Goal: Find contact information: Find contact information

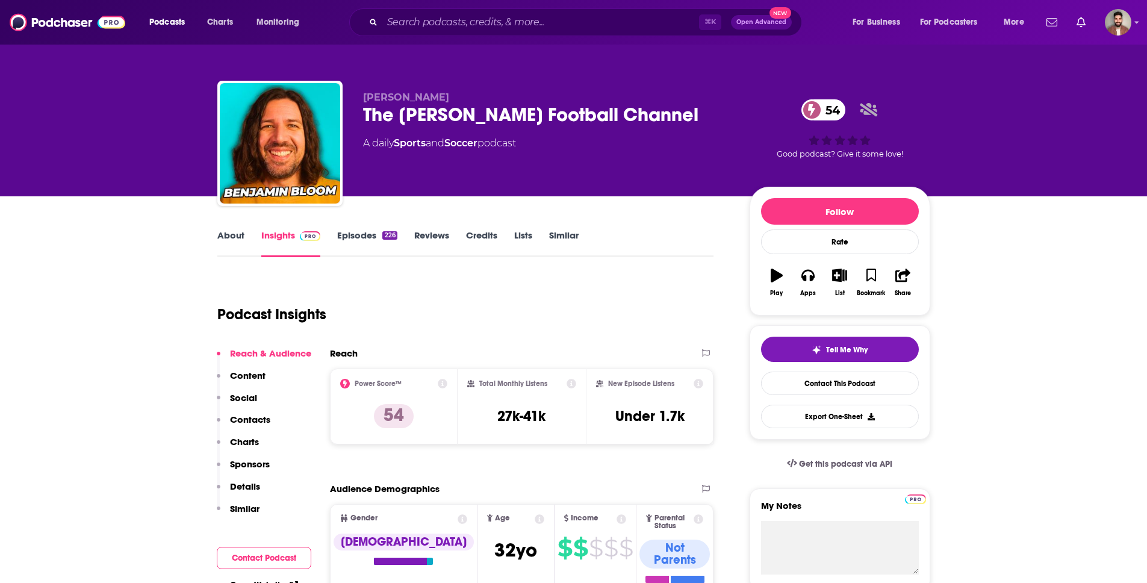
drag, startPoint x: 363, startPoint y: 113, endPoint x: 714, endPoint y: 105, distance: 351.2
click at [714, 105] on div "The Benjamin Bloom Football Channel 54" at bounding box center [546, 114] width 367 height 23
copy h2 "The Benjamin Bloom Football Channel"
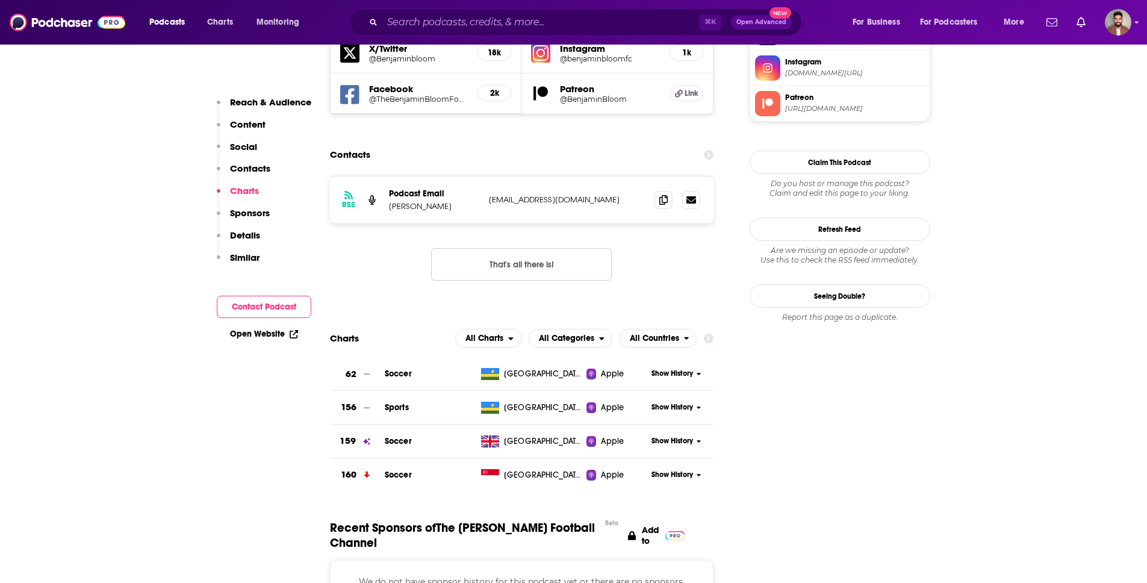
scroll to position [862, 0]
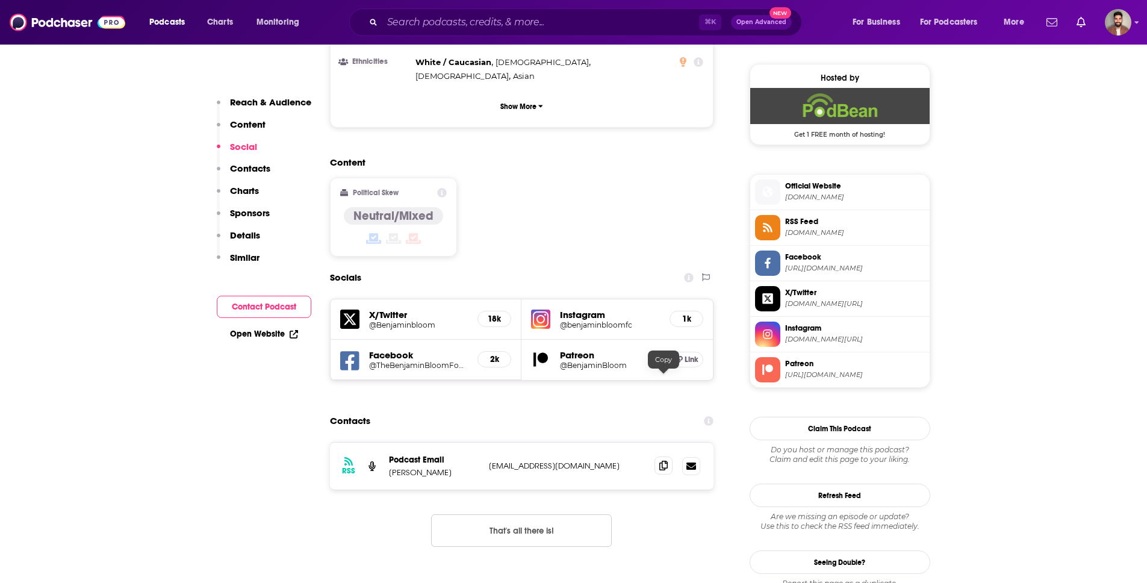
click at [663, 461] on icon at bounding box center [664, 466] width 8 height 10
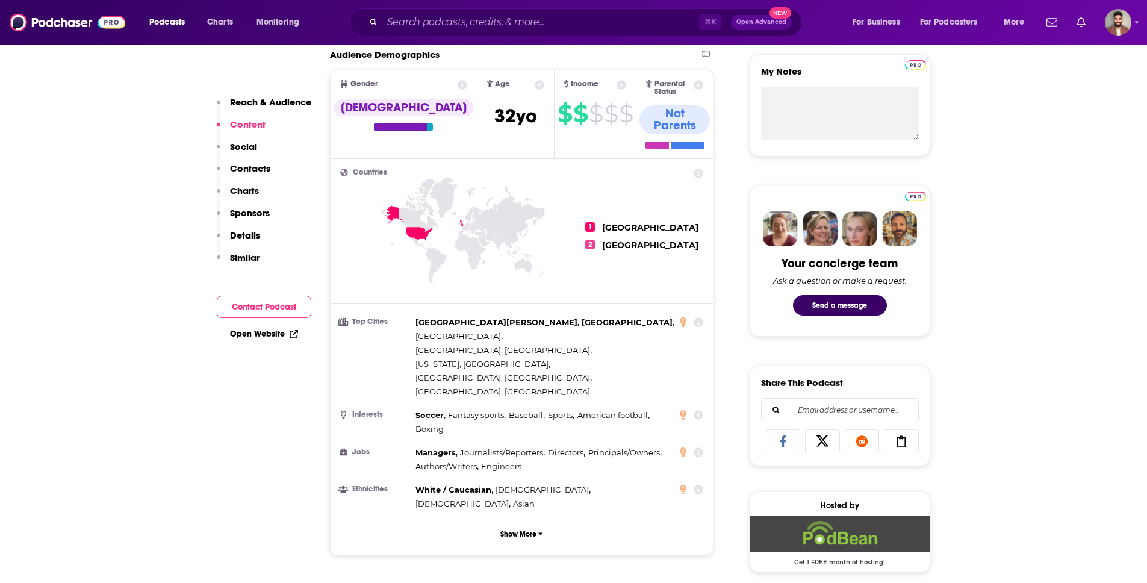
scroll to position [0, 0]
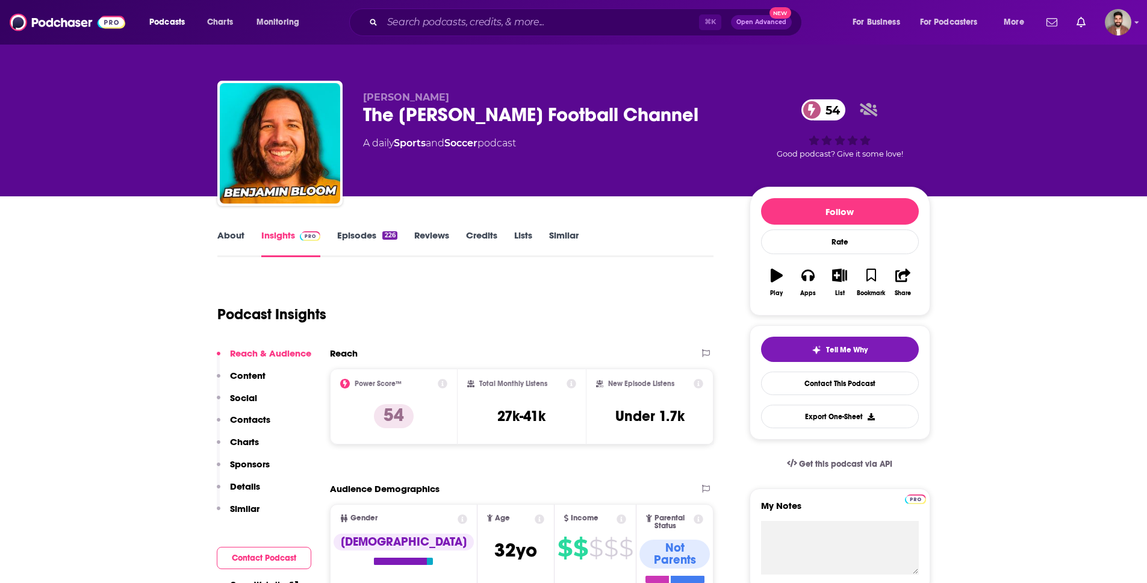
drag, startPoint x: 361, startPoint y: 115, endPoint x: 695, endPoint y: 119, distance: 334.3
click at [701, 119] on div "Benjamin Bloom The Benjamin Bloom Football Channel 54 A daily Sports and Soccer…" at bounding box center [573, 146] width 713 height 130
copy h2 "The Benjamin Bloom Football Channel"
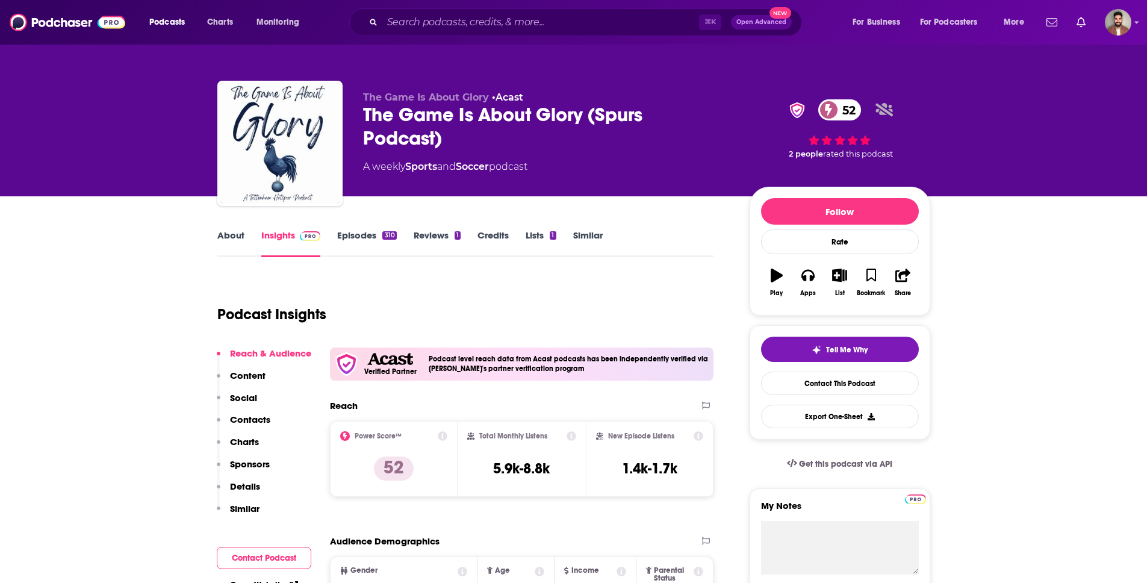
click at [361, 116] on div "The Game Is About Glory • Acast The Game Is About Glory (Spurs Podcast) 52 A we…" at bounding box center [573, 146] width 713 height 130
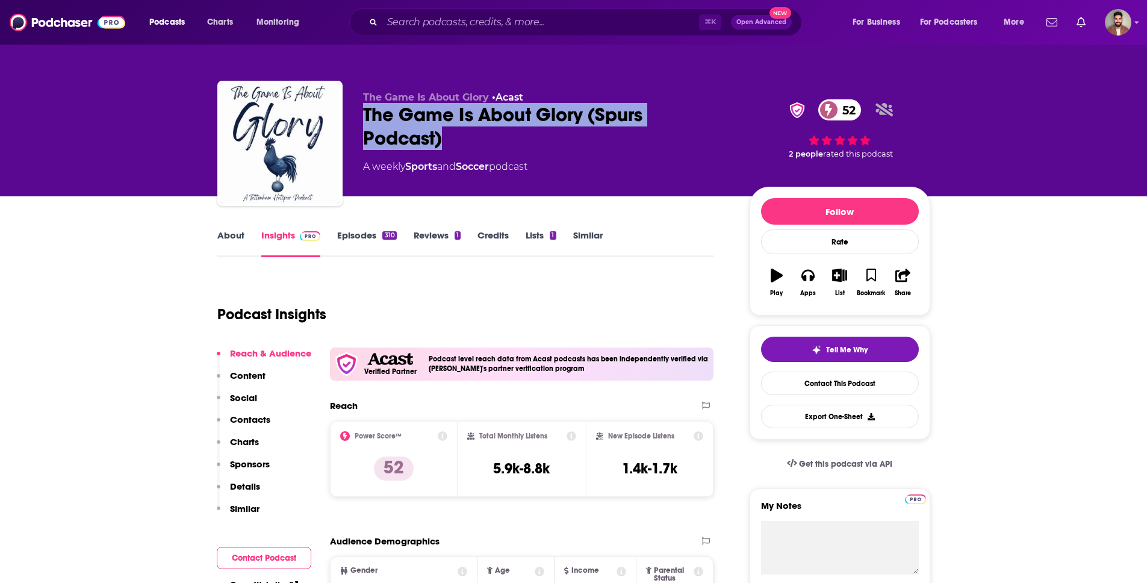
drag, startPoint x: 360, startPoint y: 110, endPoint x: 468, endPoint y: 152, distance: 116.1
click at [468, 152] on div "The Game Is About Glory • Acast The Game Is About Glory (Spurs Podcast) 52 A we…" at bounding box center [573, 146] width 713 height 130
copy h2 "The Game Is About Glory (Spurs Podcast)"
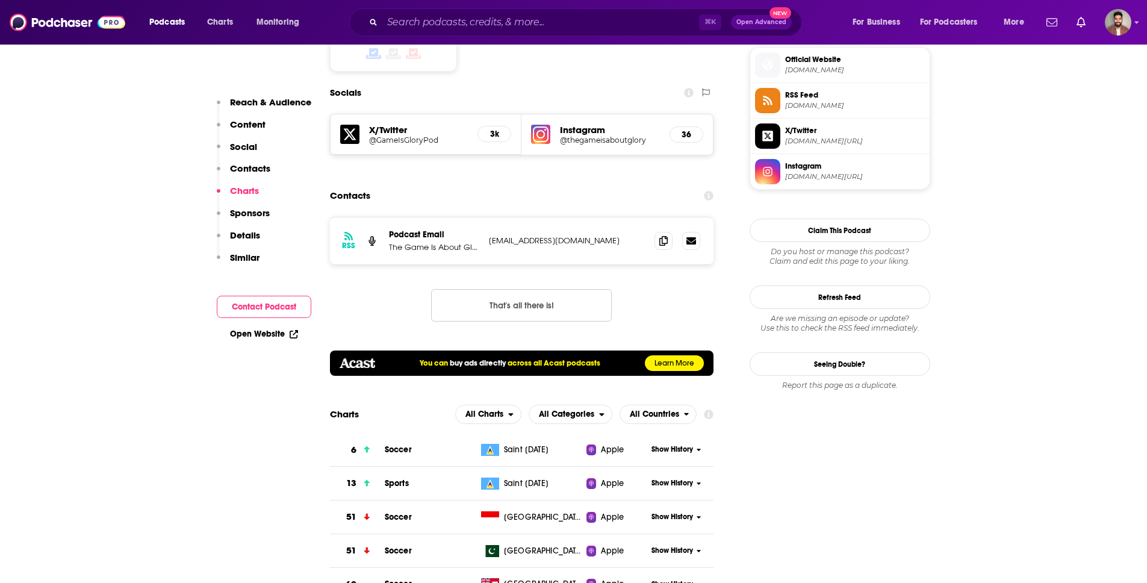
scroll to position [1037, 0]
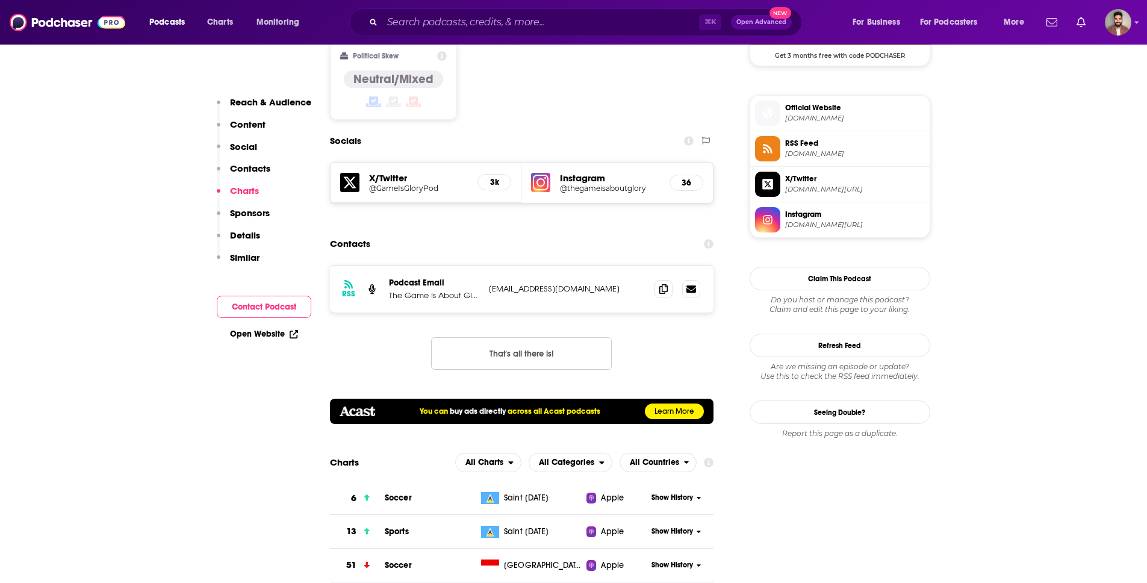
click at [803, 185] on span "twitter.com/GameIsGloryPod" at bounding box center [855, 189] width 140 height 9
click at [805, 222] on span "instagram.com/thegameisaboutglory" at bounding box center [855, 224] width 140 height 9
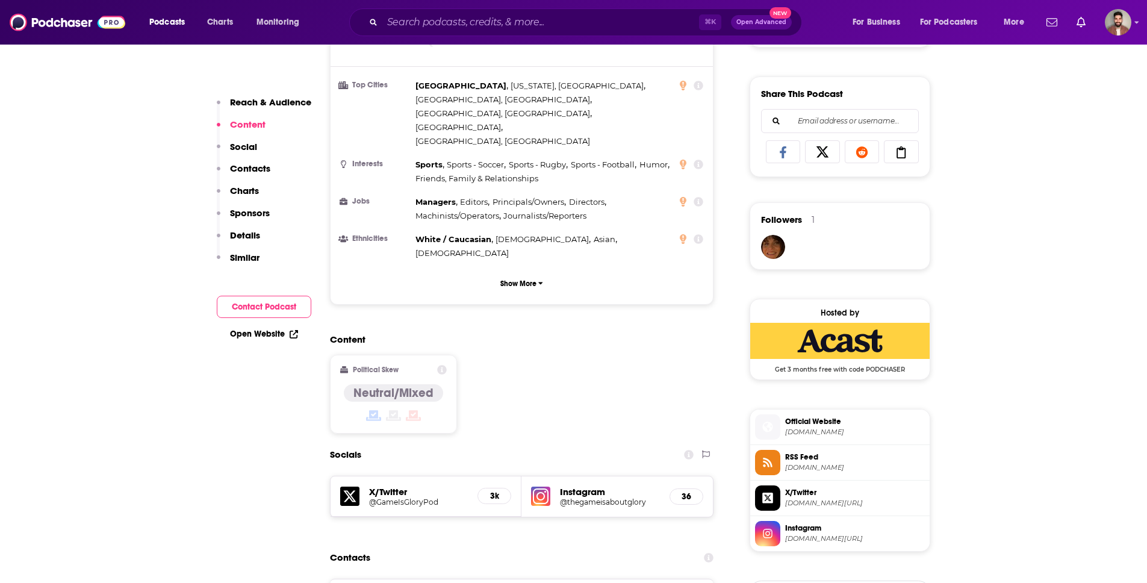
scroll to position [840, 0]
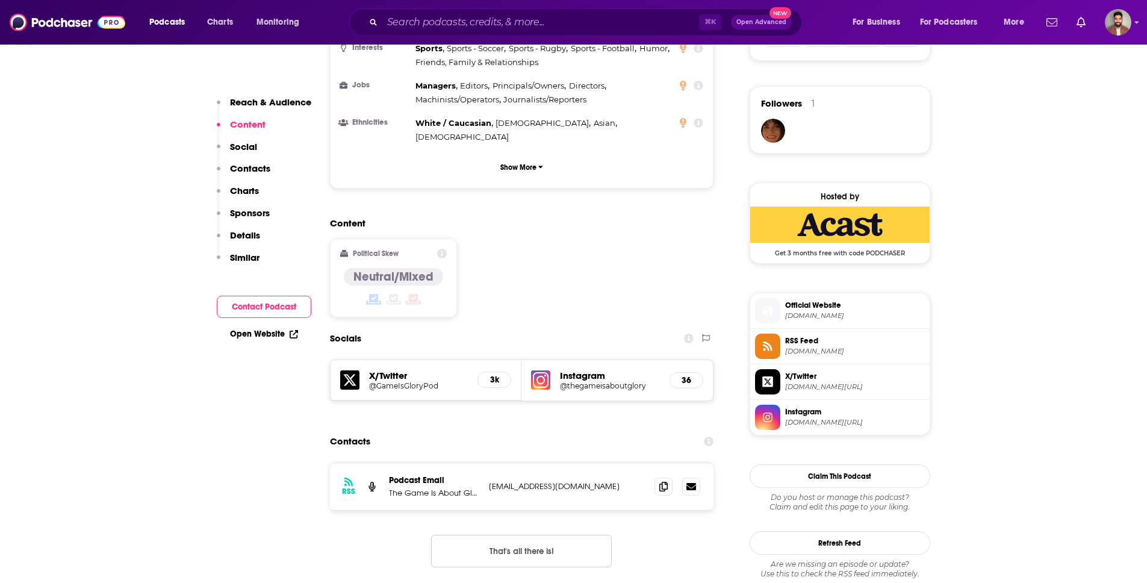
click at [610, 381] on h5 "@thegameisaboutglory" at bounding box center [610, 385] width 100 height 9
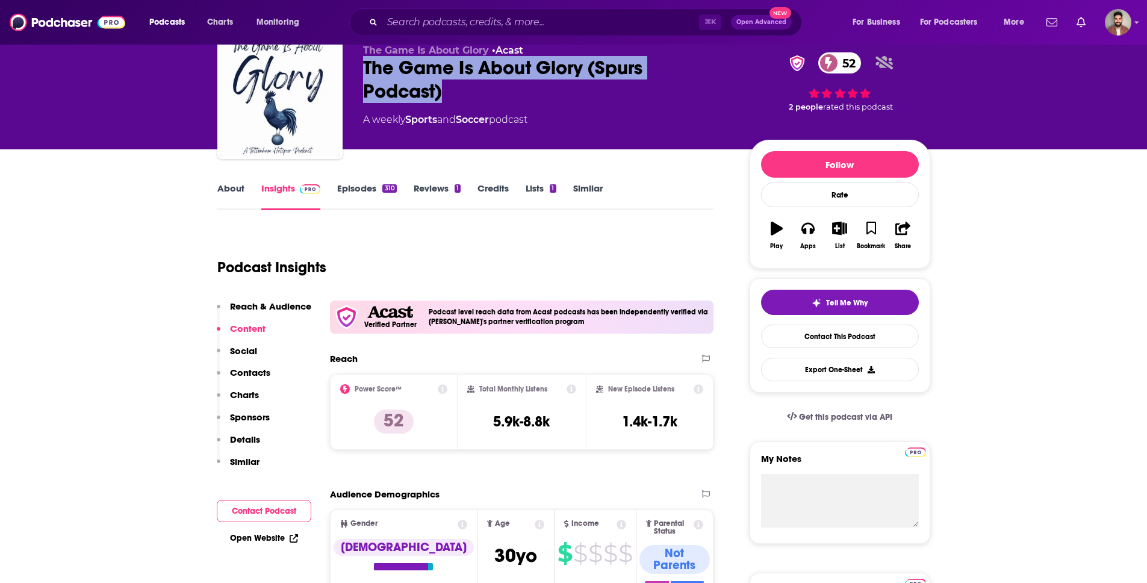
scroll to position [37, 0]
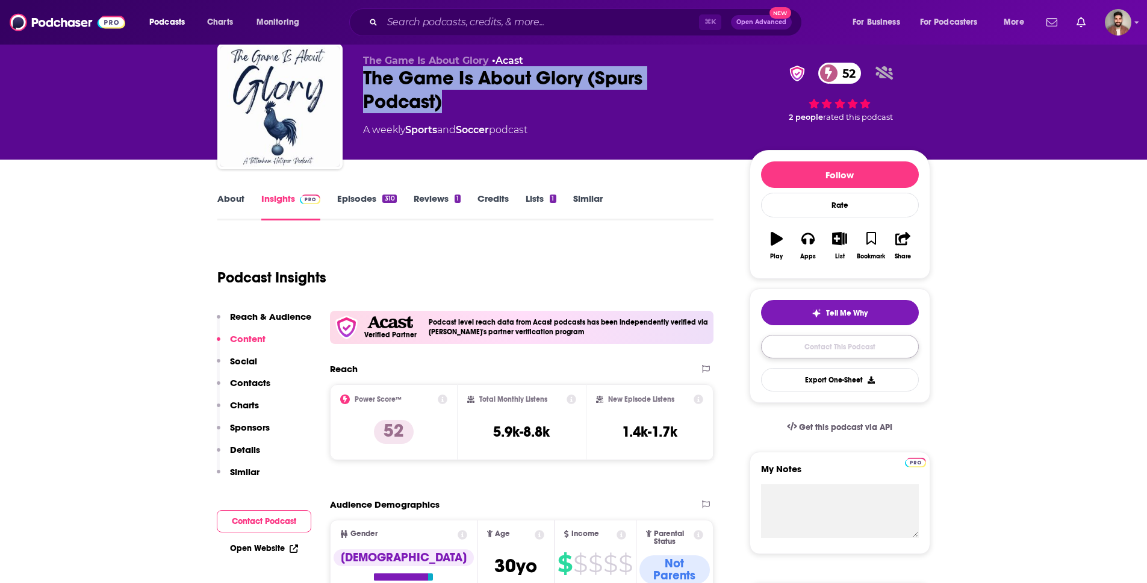
click at [842, 351] on link "Contact This Podcast" at bounding box center [840, 346] width 158 height 23
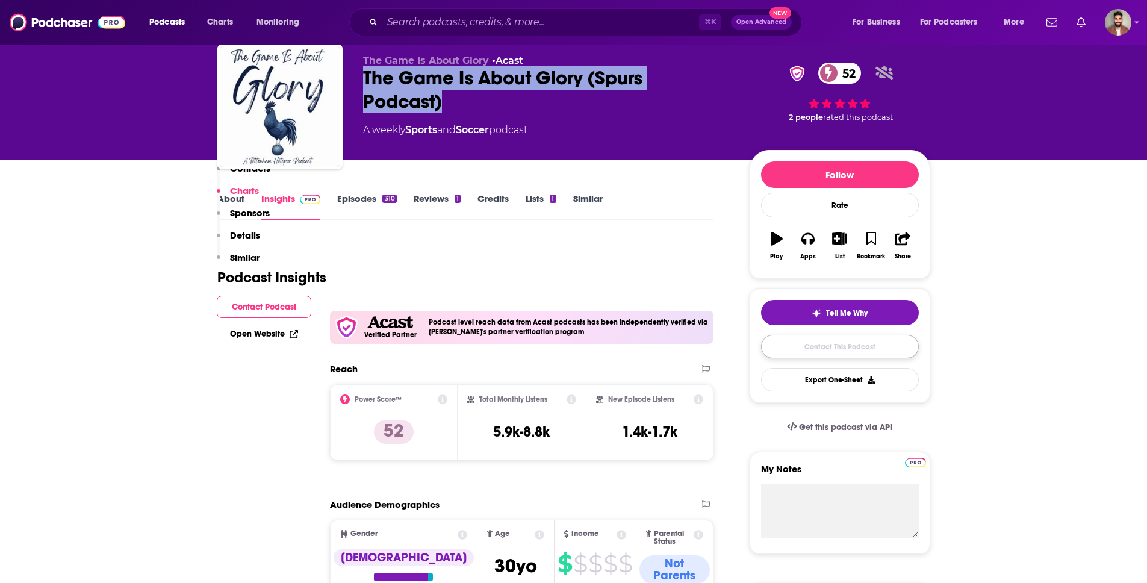
scroll to position [1199, 0]
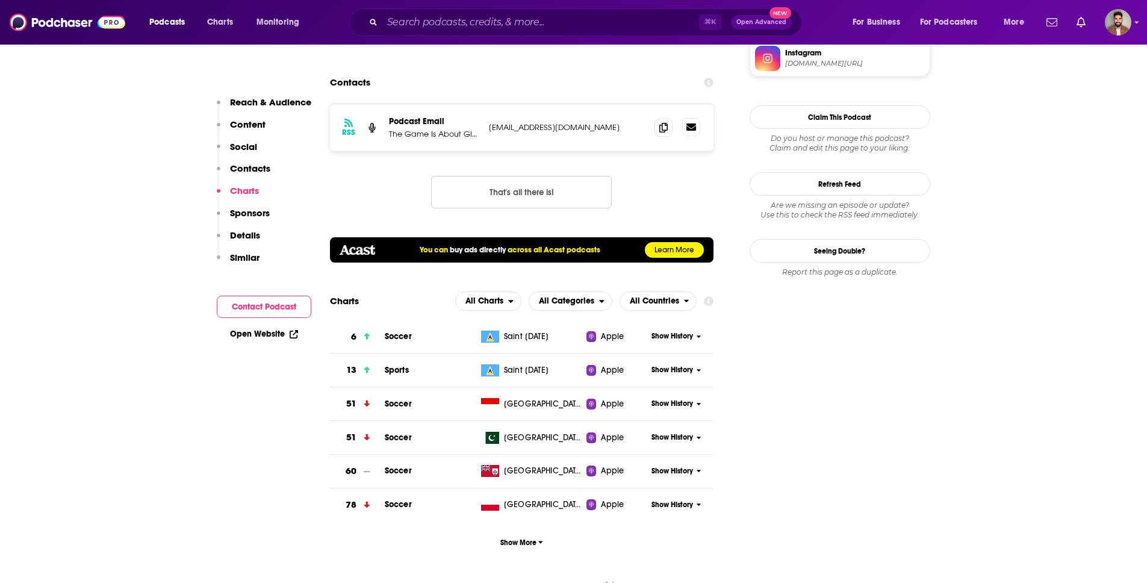
click at [690, 123] on icon at bounding box center [692, 126] width 10 height 7
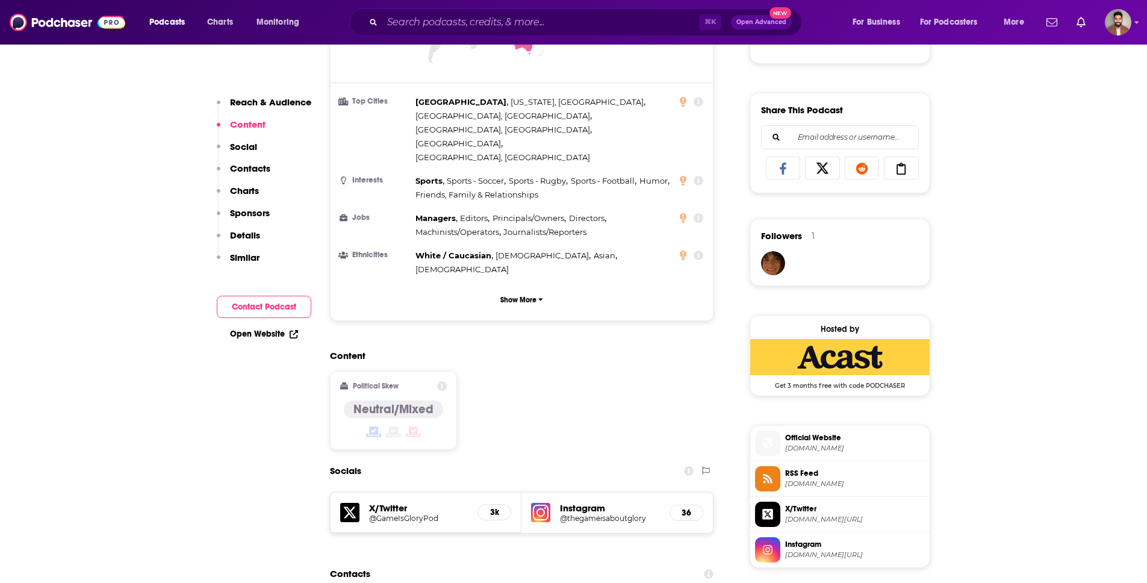
scroll to position [979, 0]
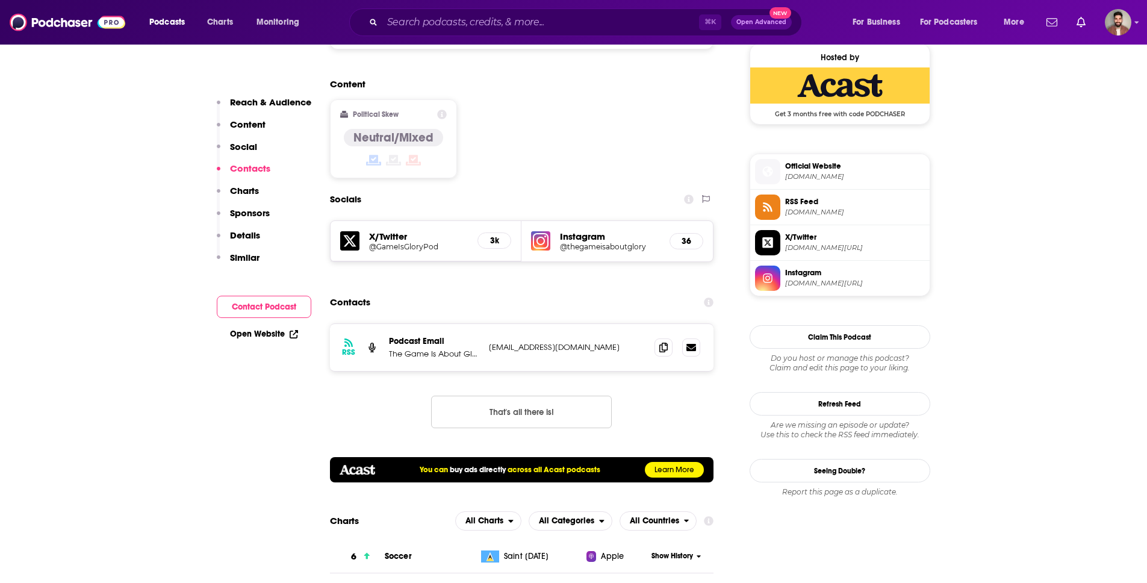
click at [806, 251] on span "twitter.com/GameIsGloryPod" at bounding box center [855, 247] width 140 height 9
click at [501, 396] on button "That's all there is!" at bounding box center [521, 412] width 181 height 33
drag, startPoint x: 487, startPoint y: 279, endPoint x: 541, endPoint y: 276, distance: 54.9
click at [541, 324] on div "RSS Podcast Email The Game Is About Glory info+5ff4636ed6e3f1135f46f0cb@mg-eu.a…" at bounding box center [522, 347] width 384 height 47
click at [541, 342] on p "info+5ff4636ed6e3f1135f46f0cb@mg-eu.acast.com" at bounding box center [567, 347] width 157 height 10
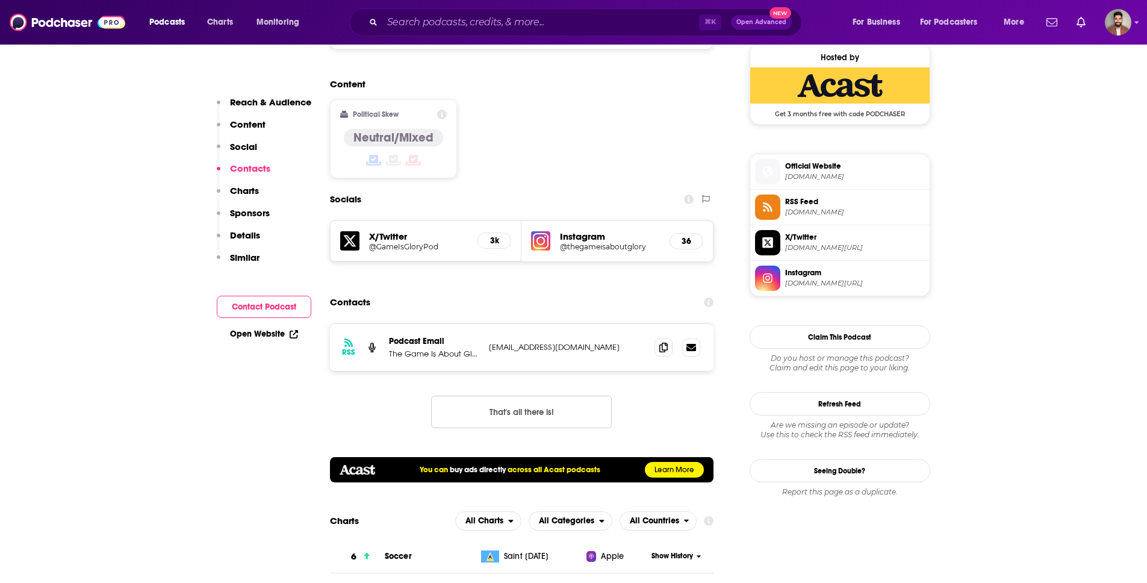
click at [708, 298] on icon at bounding box center [709, 303] width 10 height 10
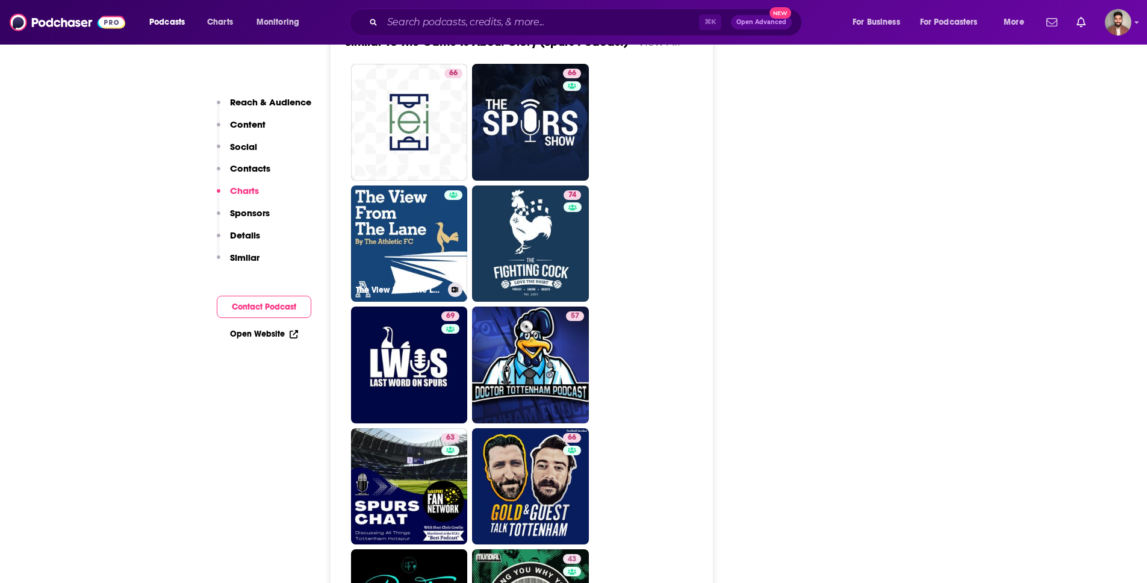
scroll to position [2367, 0]
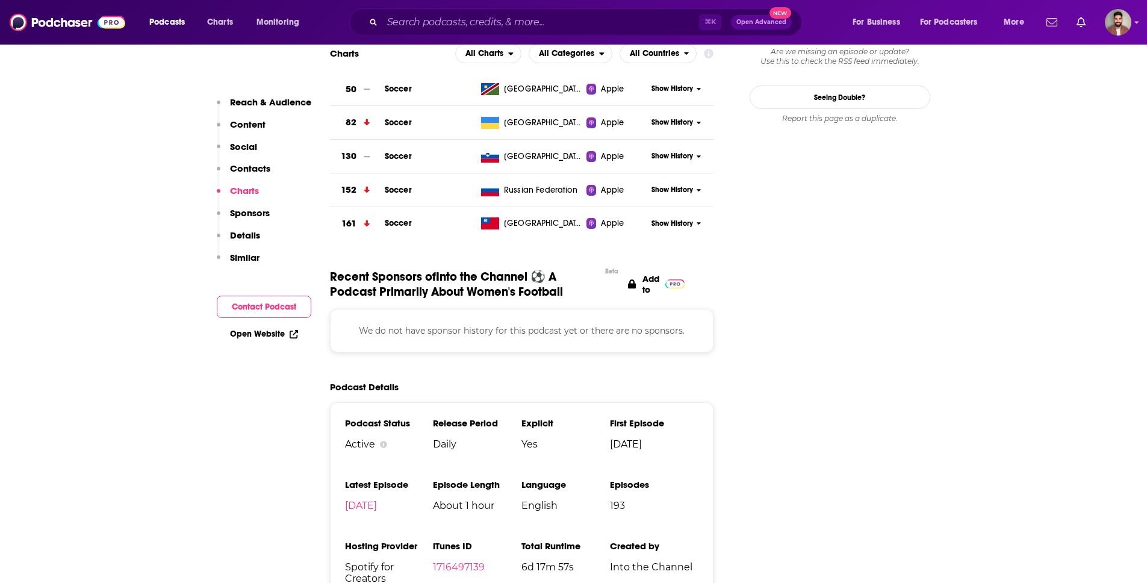
scroll to position [781, 0]
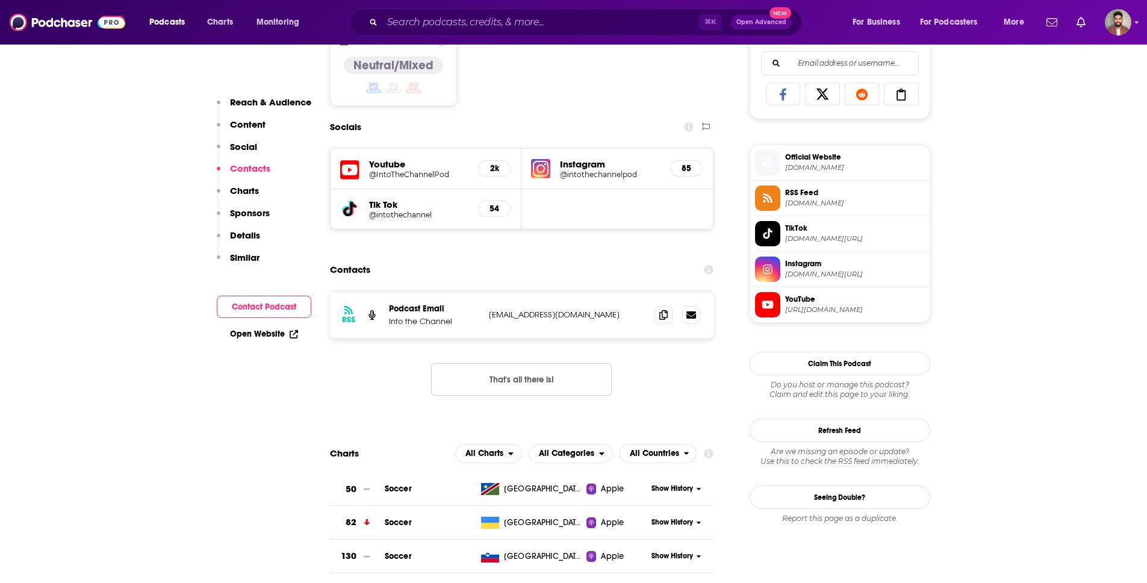
click at [800, 263] on span "Instagram" at bounding box center [855, 263] width 140 height 11
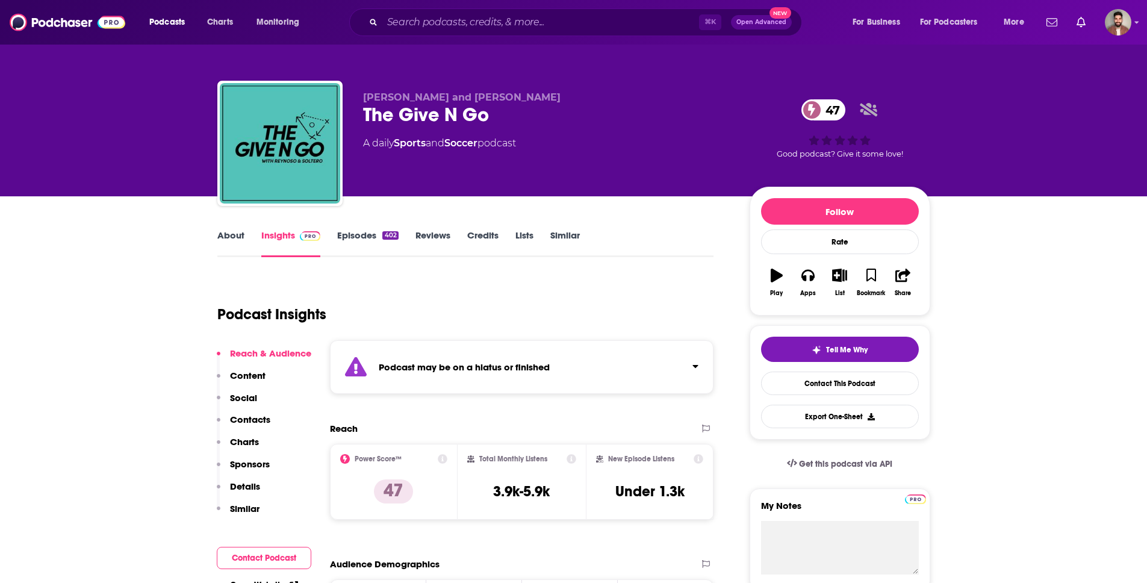
click at [713, 378] on div "Podcast may be on a hiatus or finished" at bounding box center [522, 367] width 384 height 54
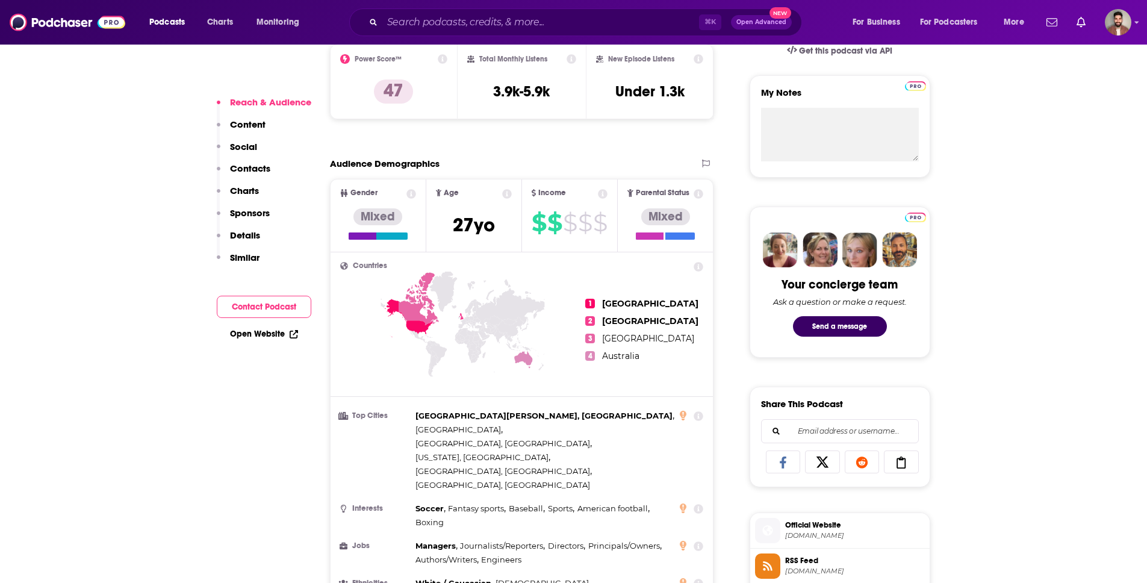
scroll to position [977, 0]
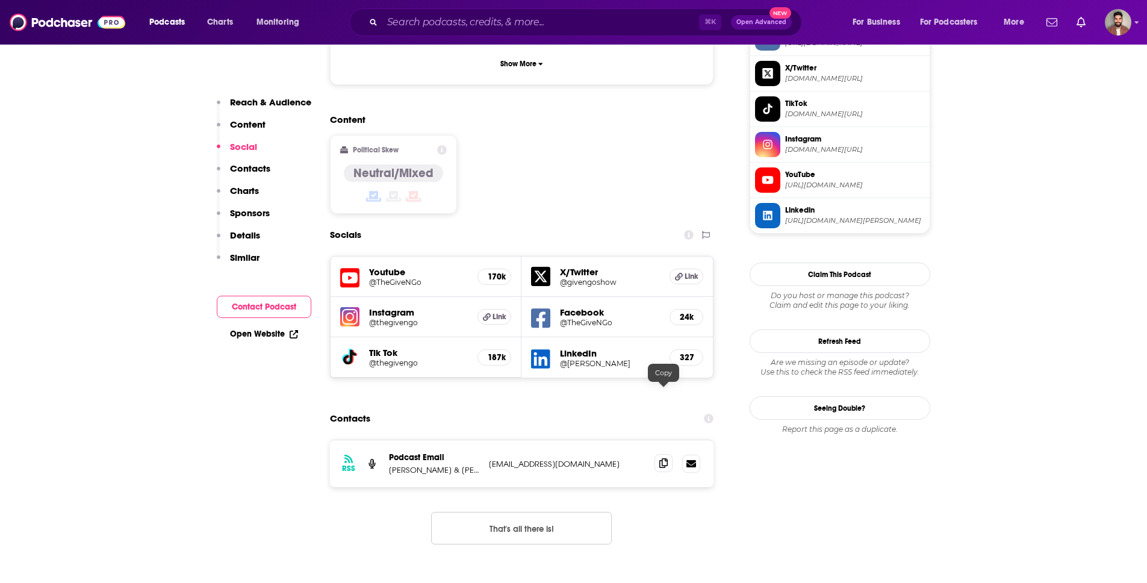
click at [663, 458] on icon at bounding box center [664, 463] width 8 height 10
drag, startPoint x: 388, startPoint y: 401, endPoint x: 454, endPoint y: 401, distance: 65.1
click at [454, 465] on p "Reynoso & Soltero" at bounding box center [434, 470] width 90 height 10
copy p "Reynoso & Soltero"
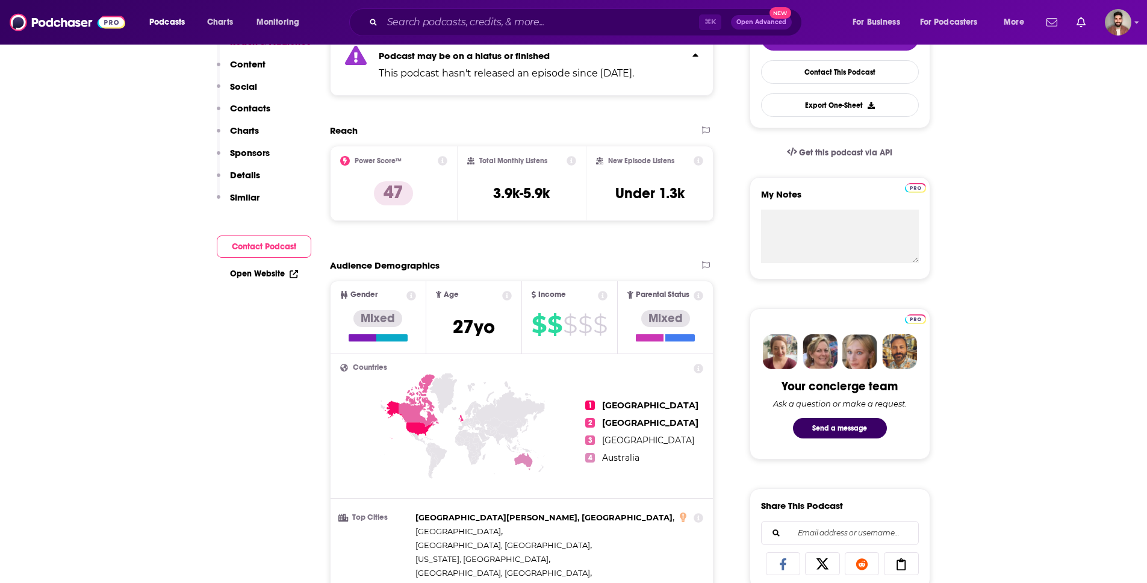
scroll to position [0, 0]
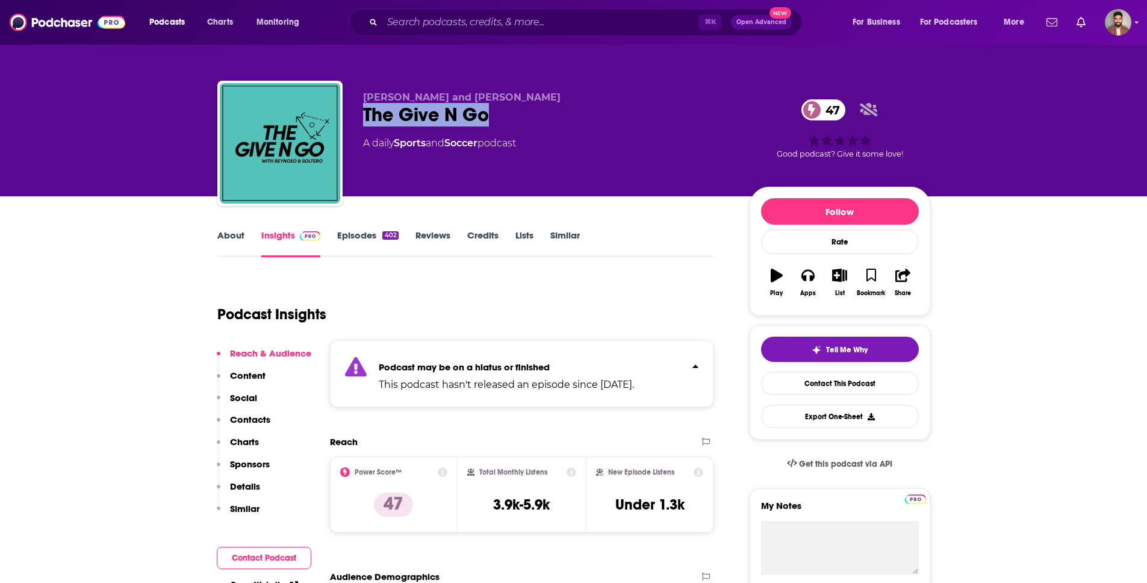
drag, startPoint x: 363, startPoint y: 111, endPoint x: 523, endPoint y: 108, distance: 160.3
click at [523, 108] on div "The Give N Go 47" at bounding box center [546, 114] width 367 height 23
copy h2 "The Give N Go"
click at [590, 313] on div "Podcast Insights" at bounding box center [460, 306] width 487 height 61
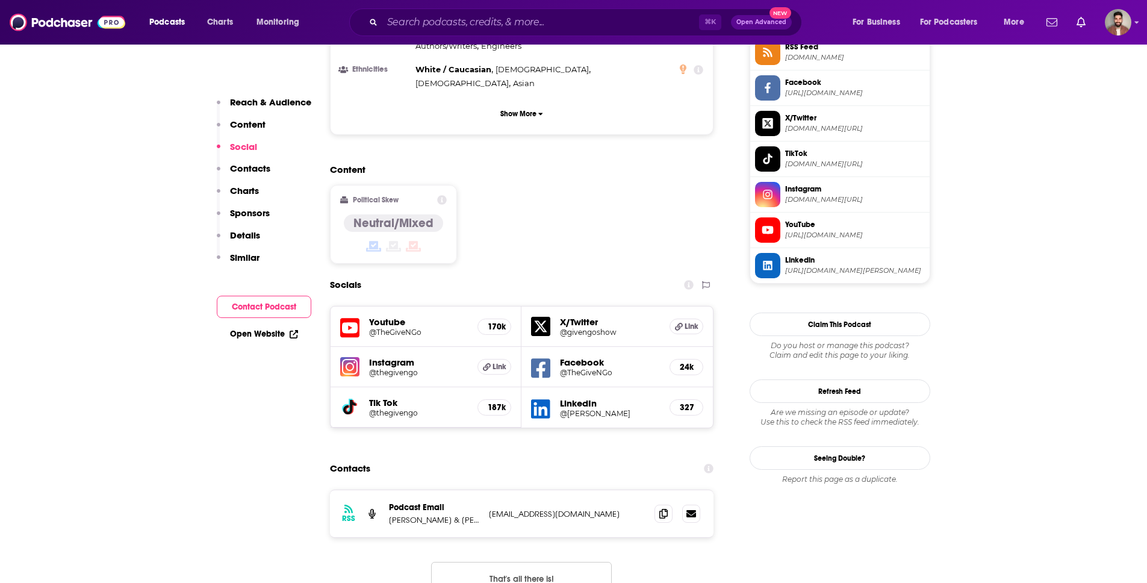
scroll to position [1156, 0]
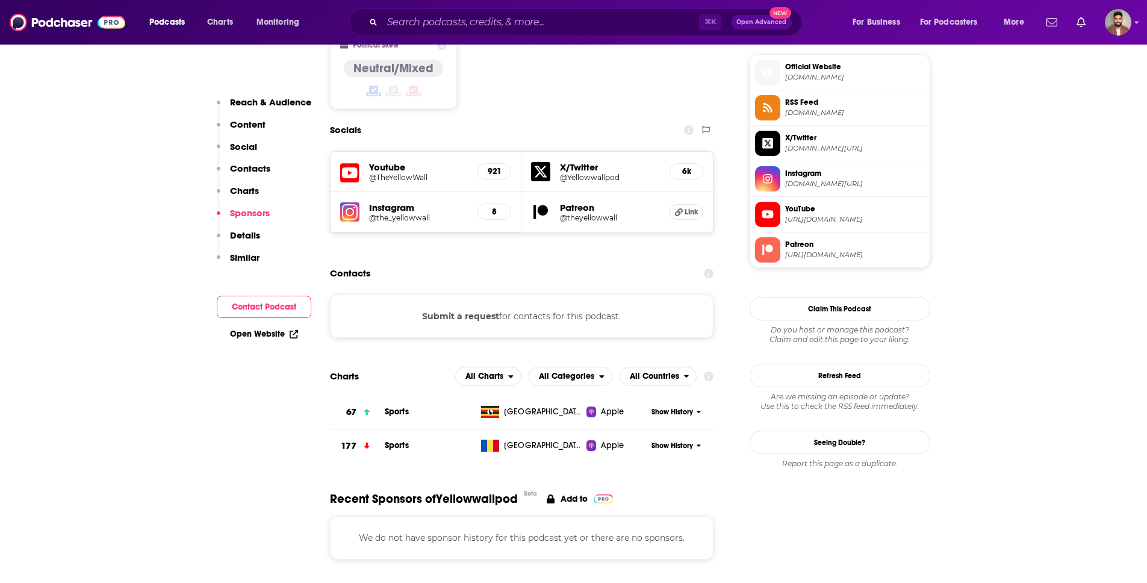
scroll to position [841, 0]
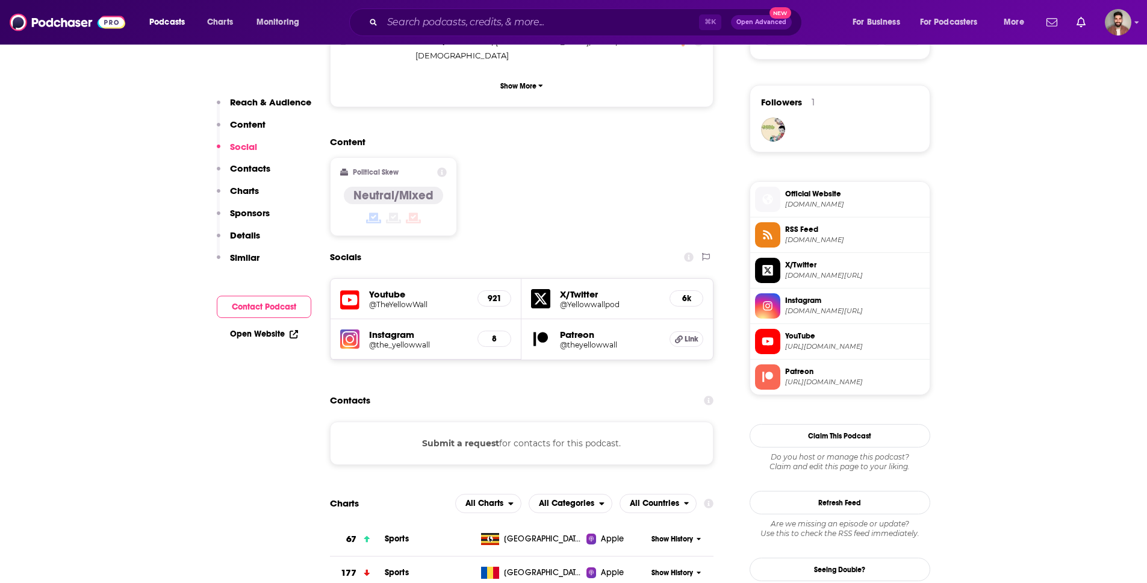
click at [519, 422] on div "Submit a request for contacts for this podcast." at bounding box center [522, 443] width 384 height 43
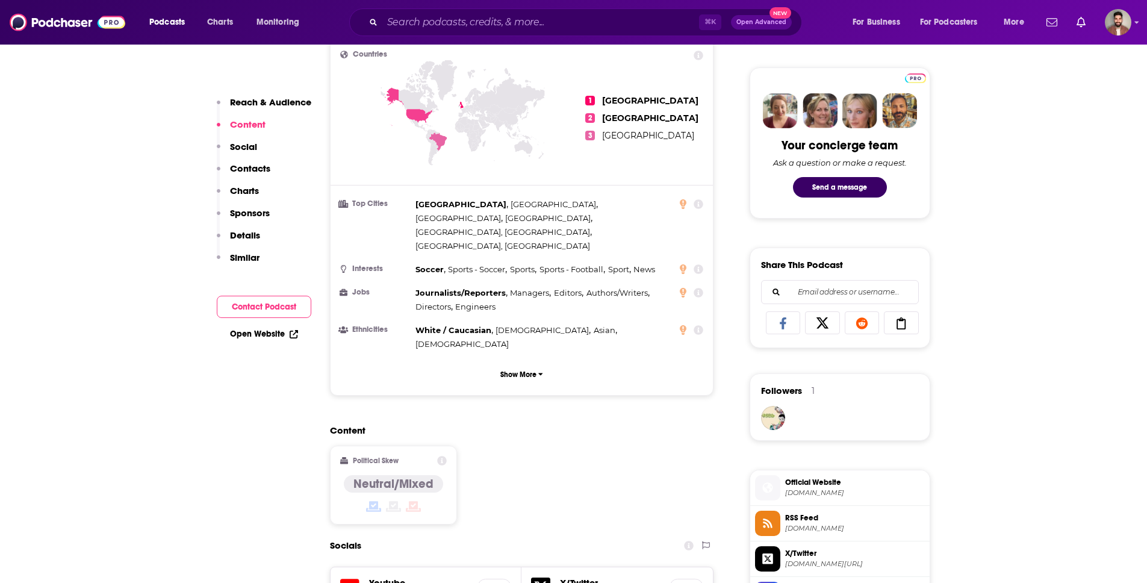
scroll to position [690, 0]
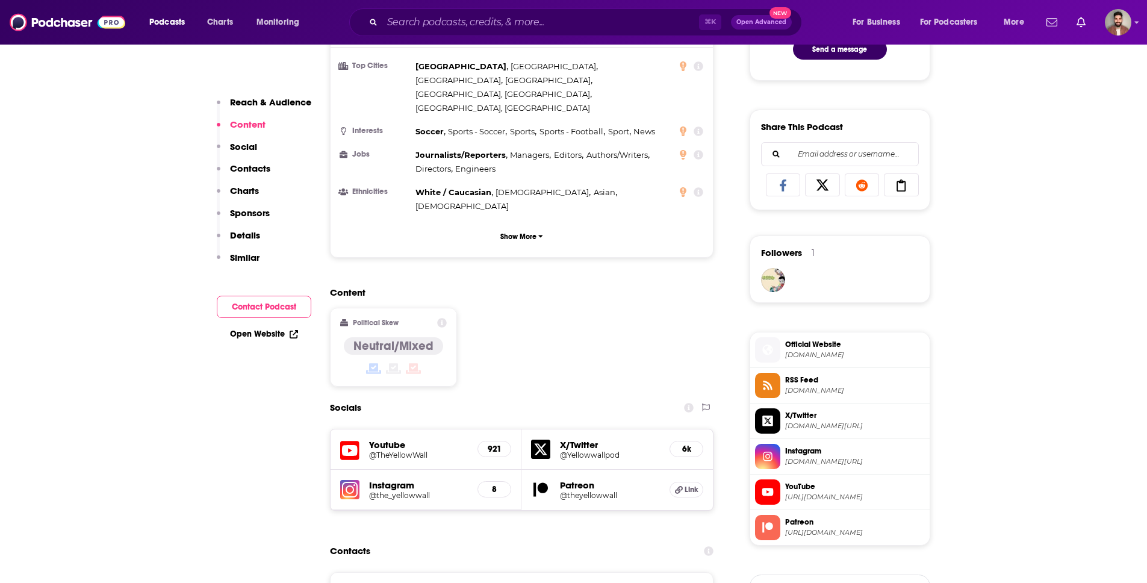
click at [807, 423] on span "twitter.com/Yellowwallpod" at bounding box center [855, 426] width 140 height 9
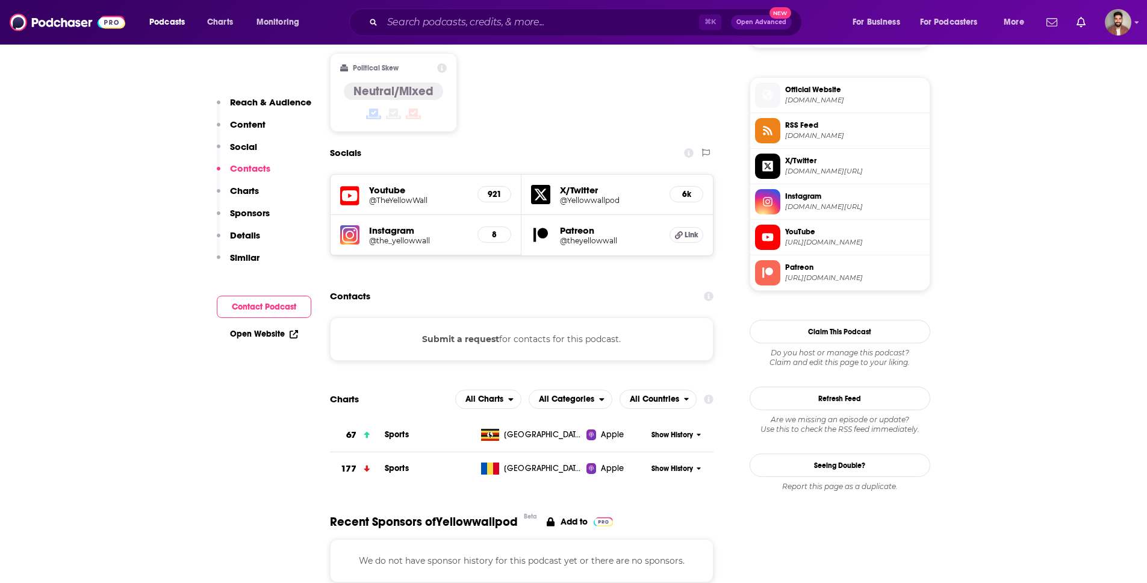
scroll to position [966, 0]
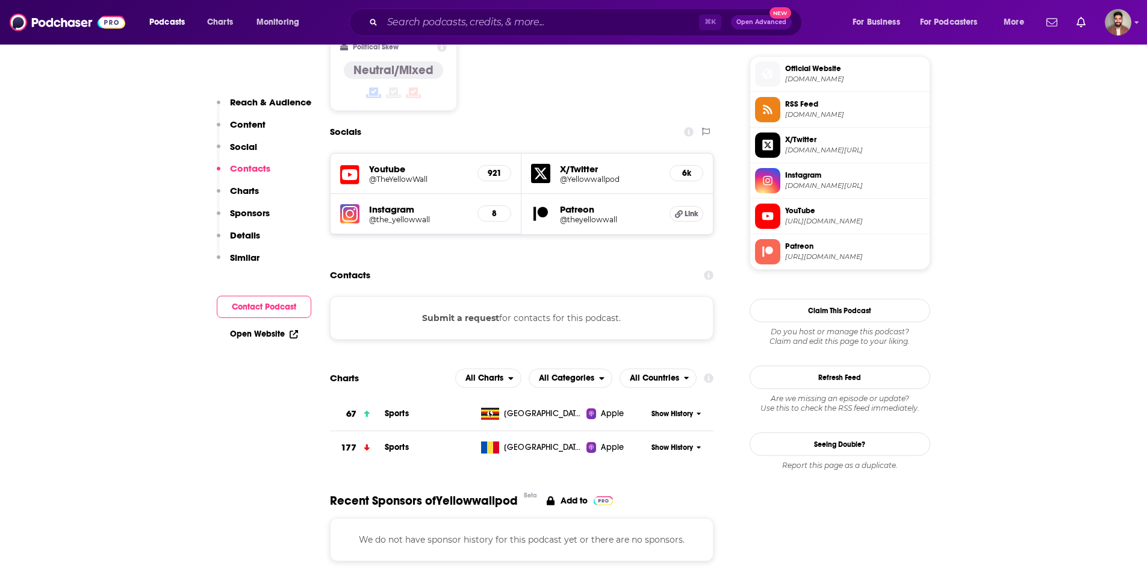
click at [588, 175] on h5 "@Yellowwallpod" at bounding box center [610, 179] width 100 height 9
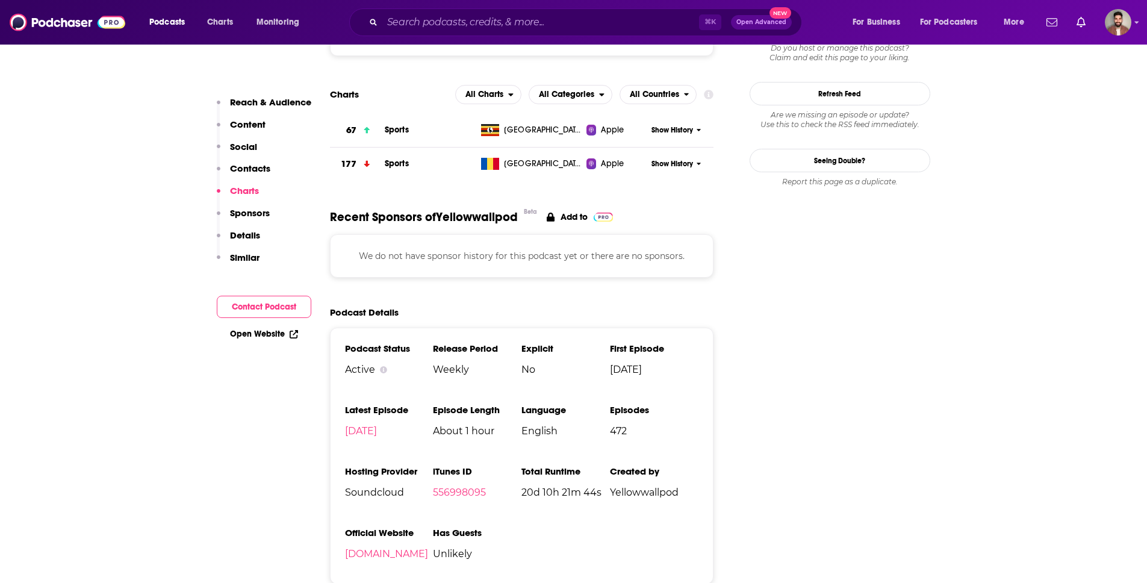
scroll to position [1376, 0]
